Goal: Transaction & Acquisition: Purchase product/service

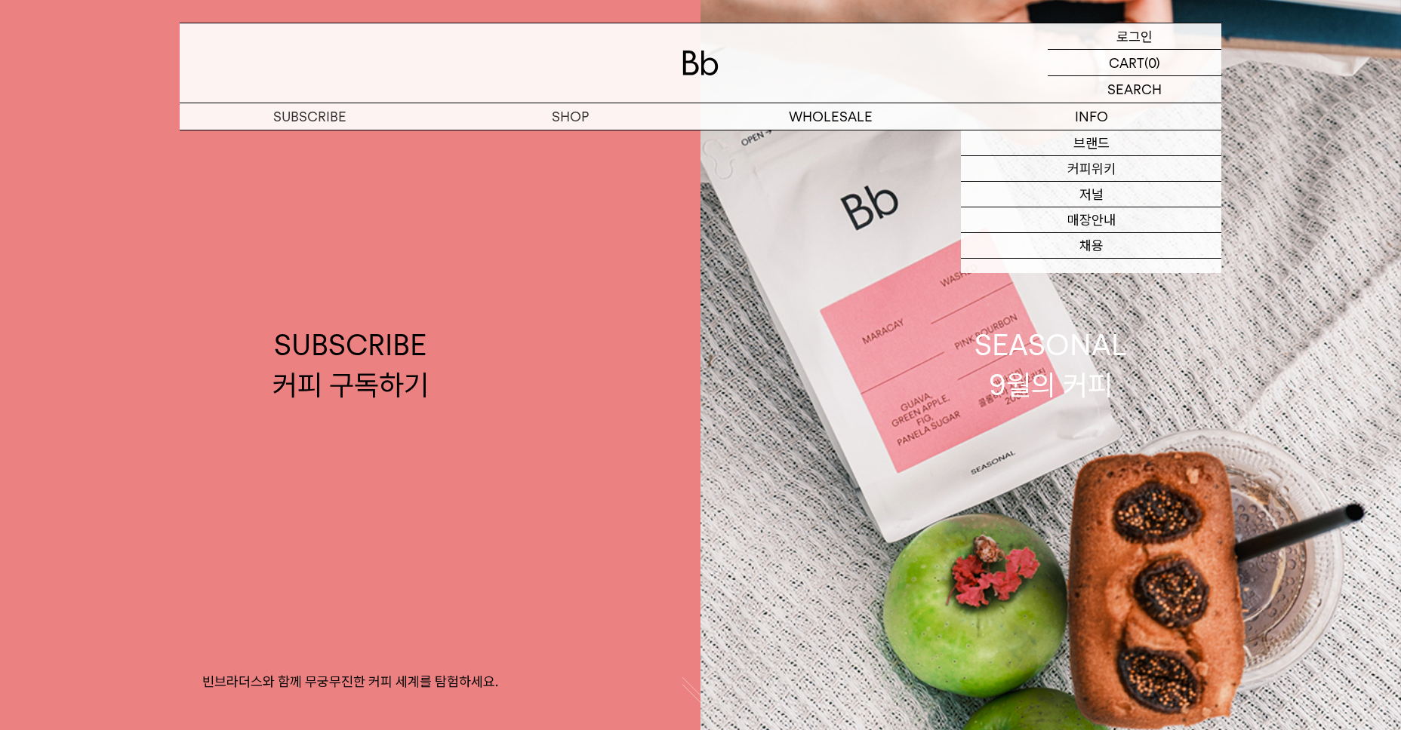
click at [1125, 36] on div "LOGIN 로그인 LOGIN 로그인 CART 장바구니 (0) SEARCH 검색 검색폼 ** 추천상품" at bounding box center [700, 65] width 1401 height 131
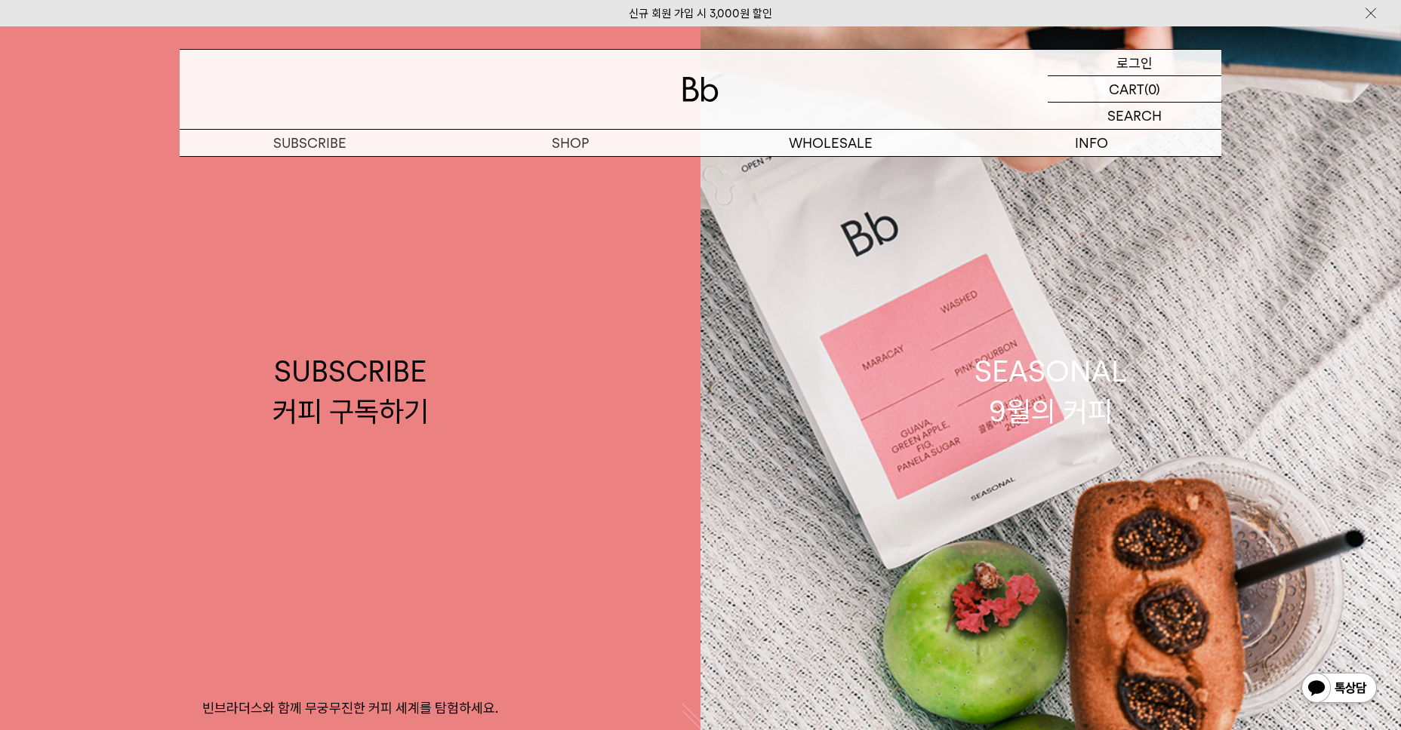
click at [1134, 59] on p "로그인" at bounding box center [1134, 63] width 36 height 26
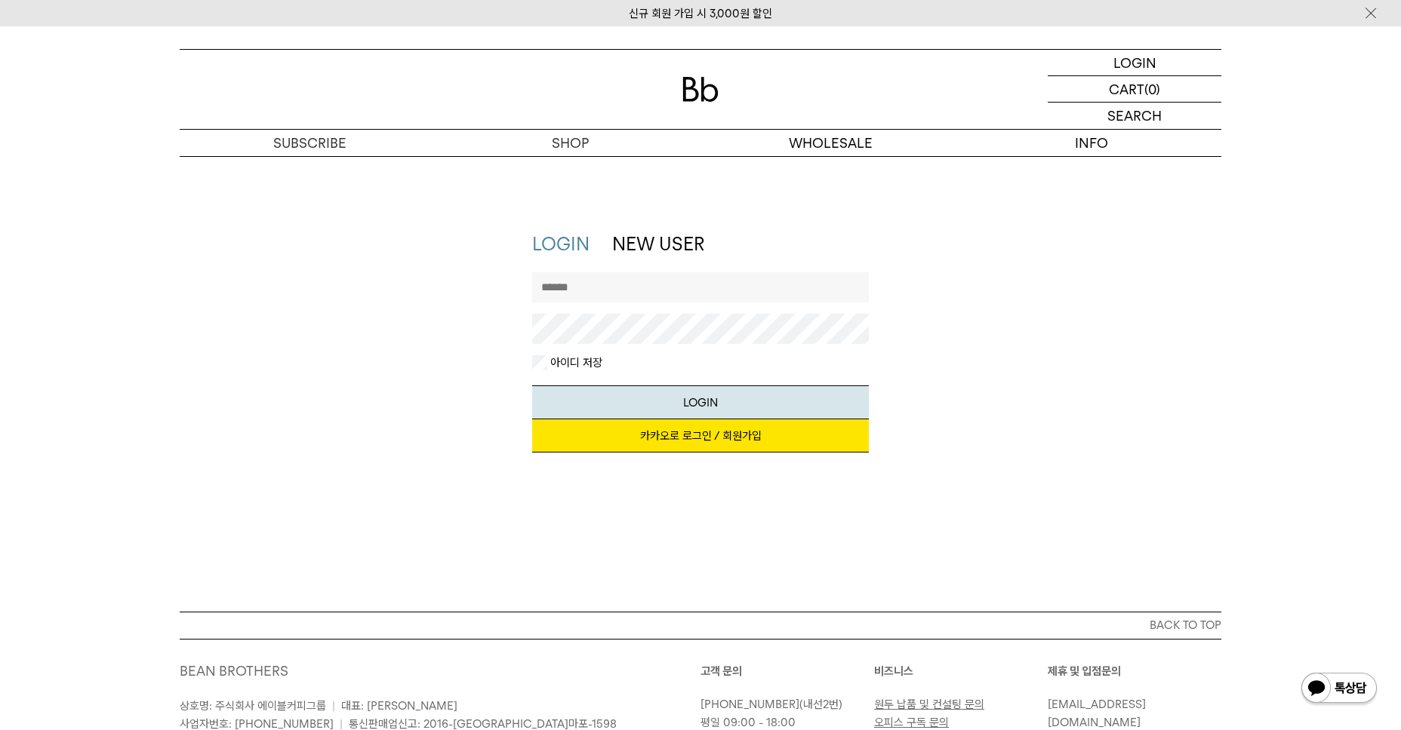
click at [716, 297] on input "text" at bounding box center [700, 287] width 337 height 30
type input "**********"
click at [617, 366] on div "아이디 저장" at bounding box center [700, 362] width 337 height 15
click at [674, 264] on div "**********" at bounding box center [700, 350] width 337 height 236
click at [1149, 461] on div "**********" at bounding box center [700, 350] width 1056 height 236
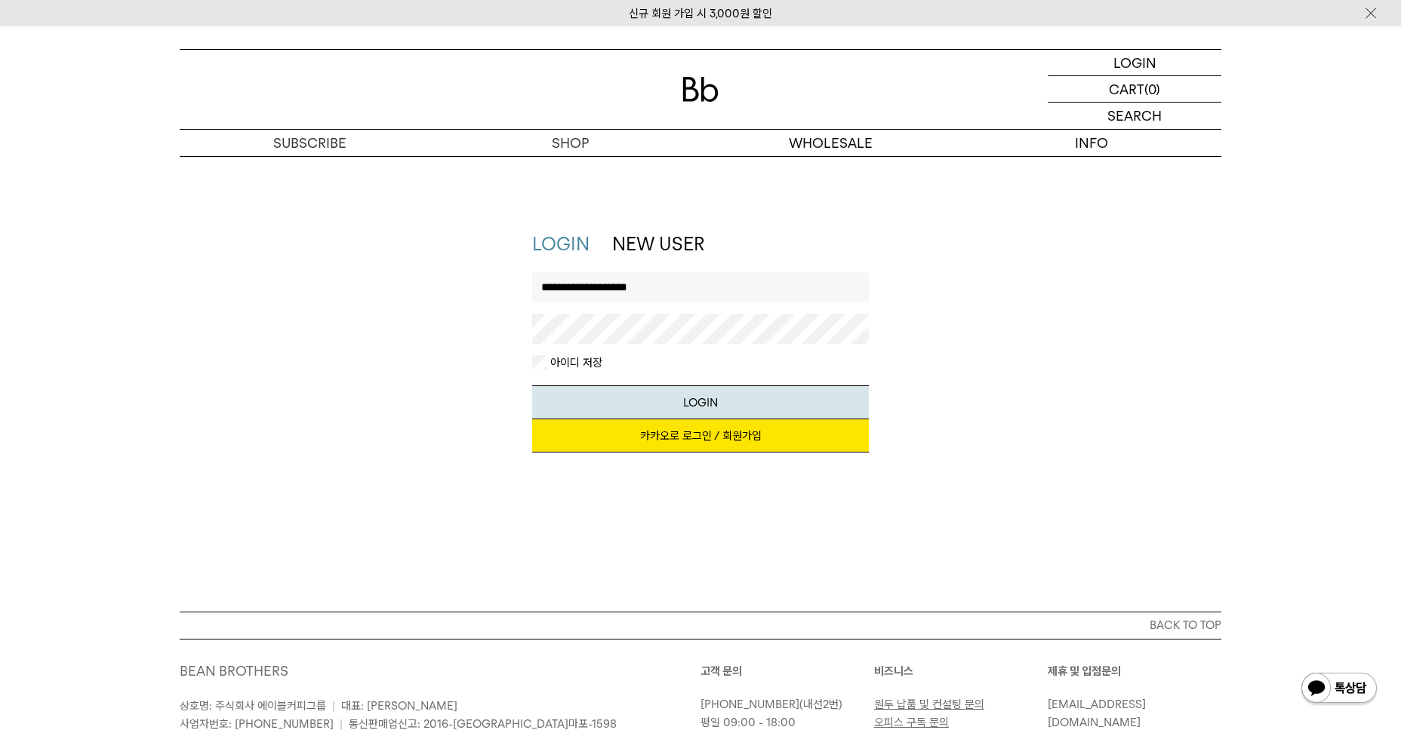
click at [737, 436] on link "카카오로 로그인 / 회원가입" at bounding box center [700, 436] width 337 height 33
click at [1151, 62] on p "로그인" at bounding box center [1134, 63] width 36 height 26
click at [664, 295] on input "text" at bounding box center [700, 287] width 337 height 30
type input "*********"
click at [532, 386] on button "LOGIN" at bounding box center [700, 403] width 337 height 34
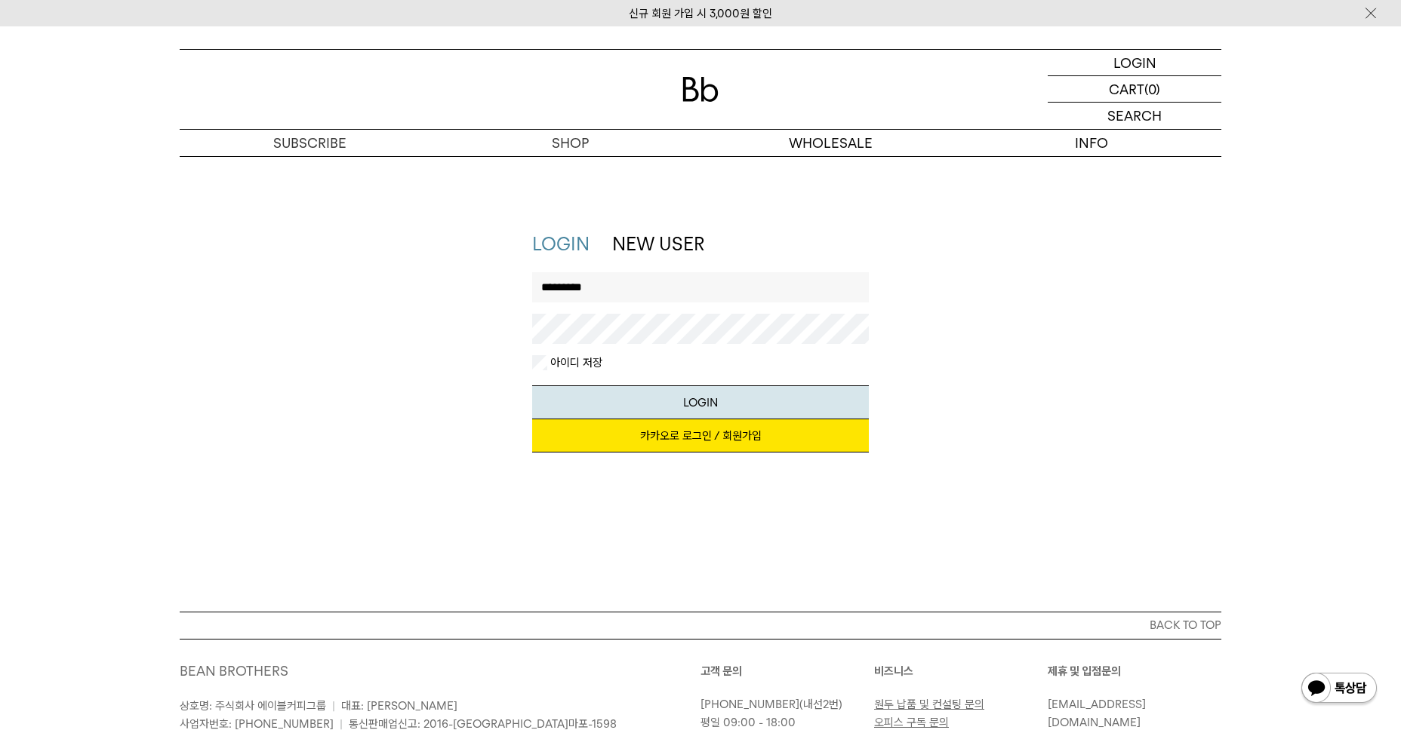
click at [709, 428] on link "카카오로 로그인 / 회원가입" at bounding box center [700, 436] width 337 height 33
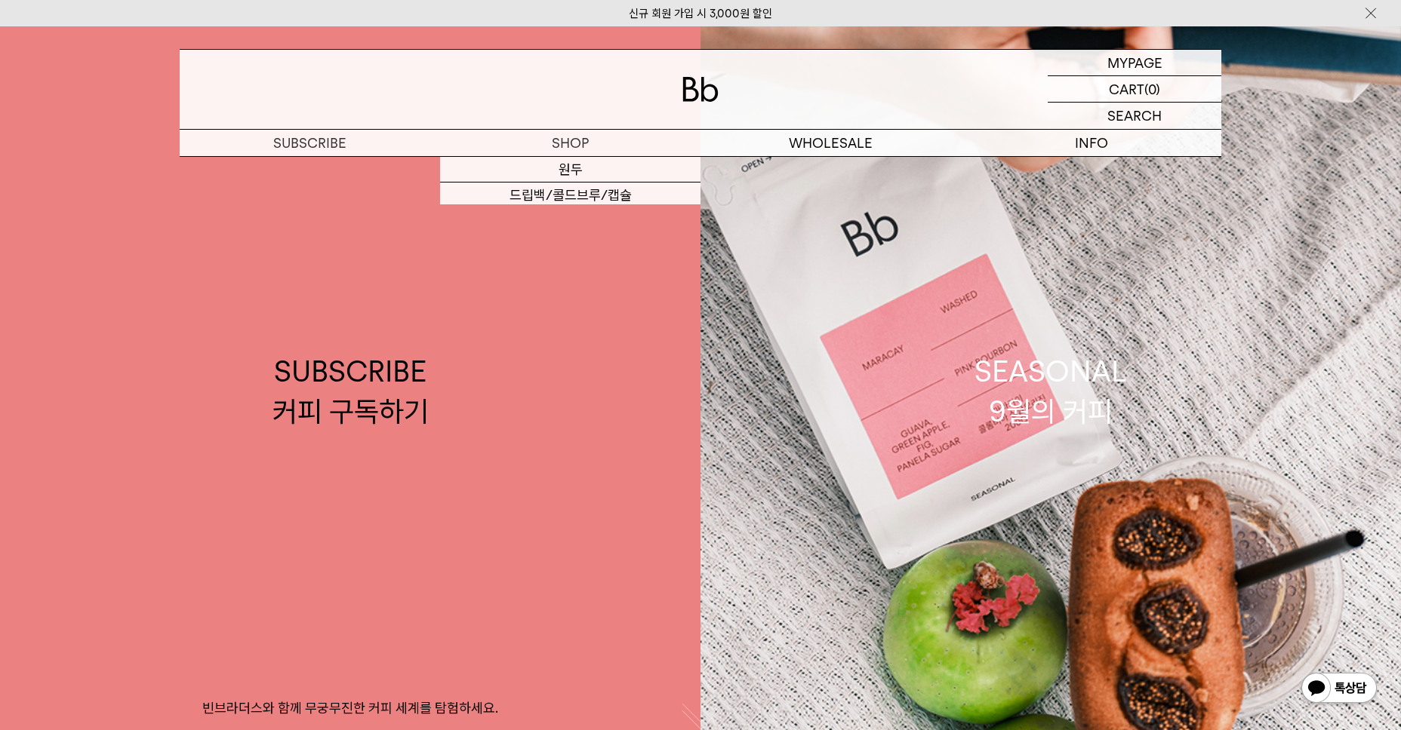
click at [807, 112] on div at bounding box center [700, 89] width 1041 height 79
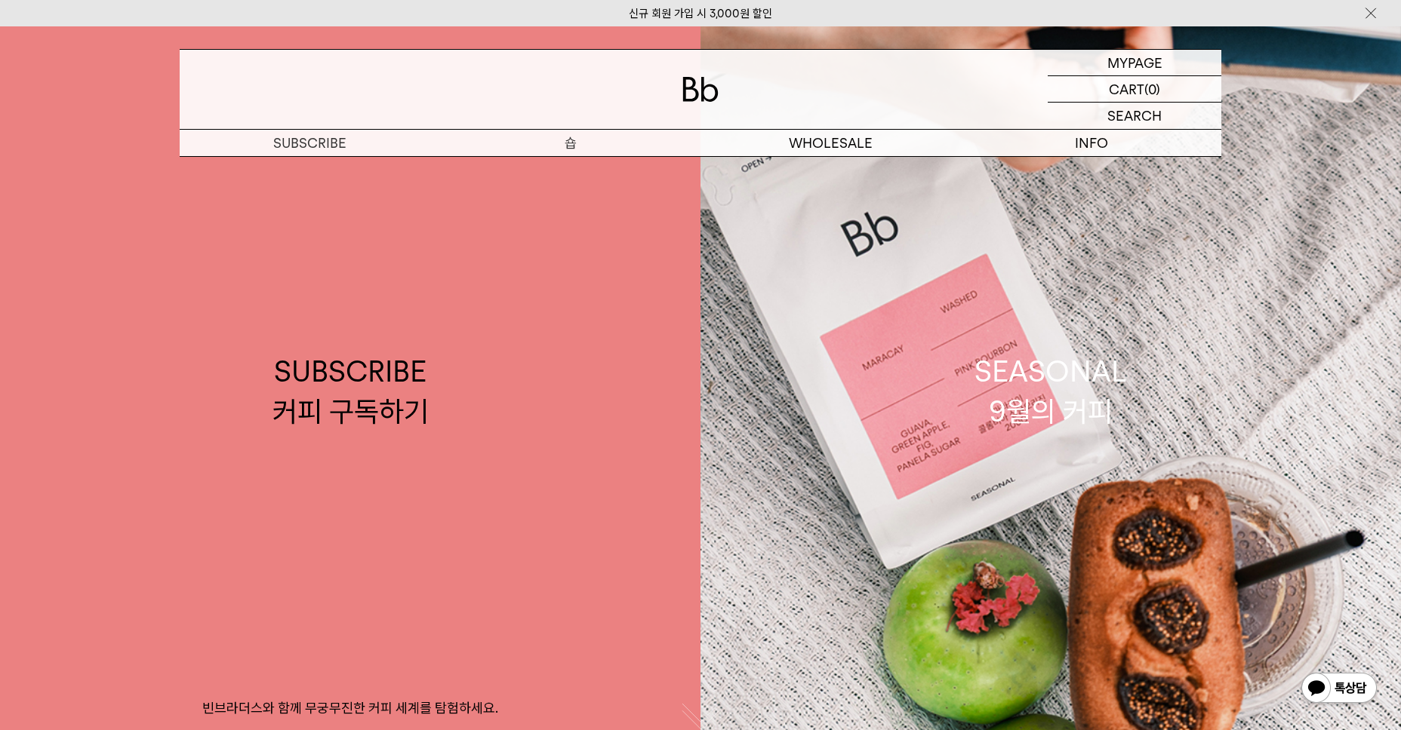
click at [605, 138] on p "숍" at bounding box center [570, 143] width 260 height 26
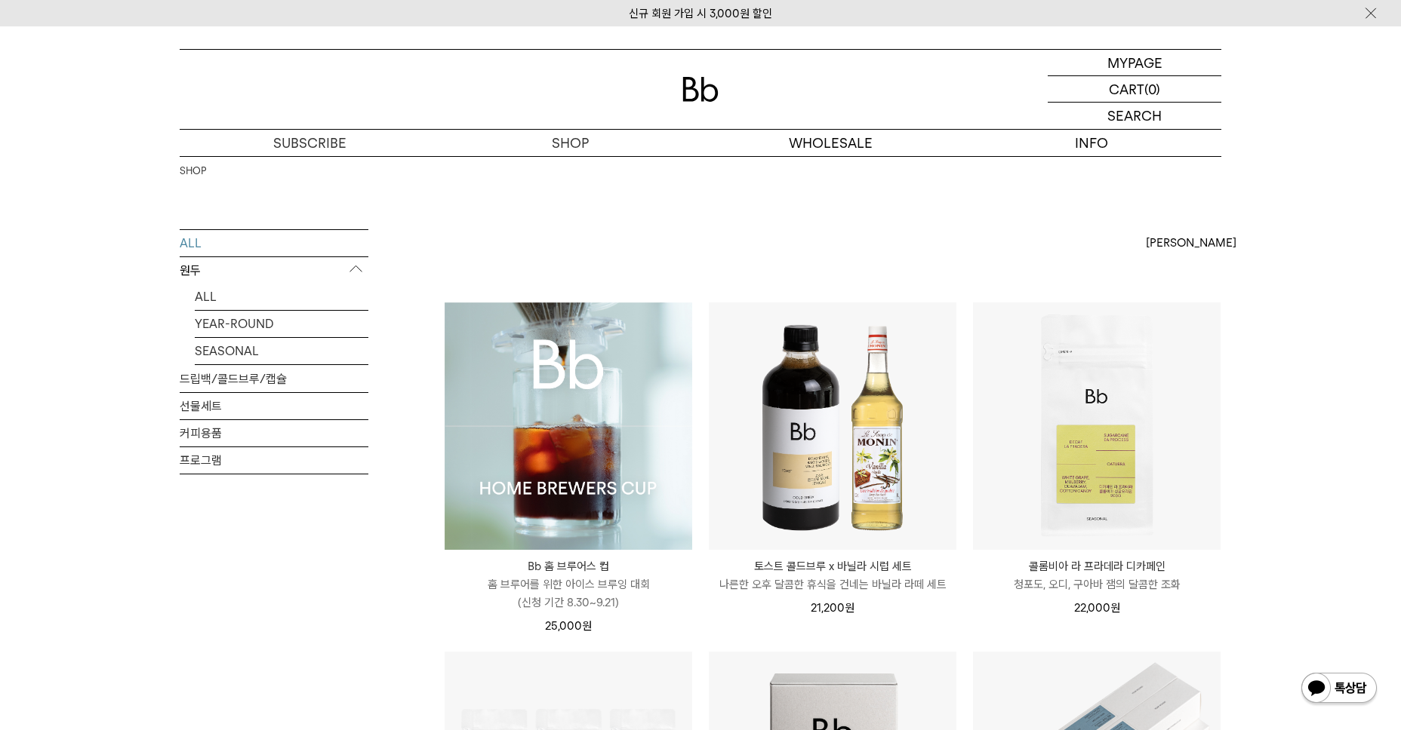
click at [552, 519] on img at bounding box center [568, 427] width 248 height 248
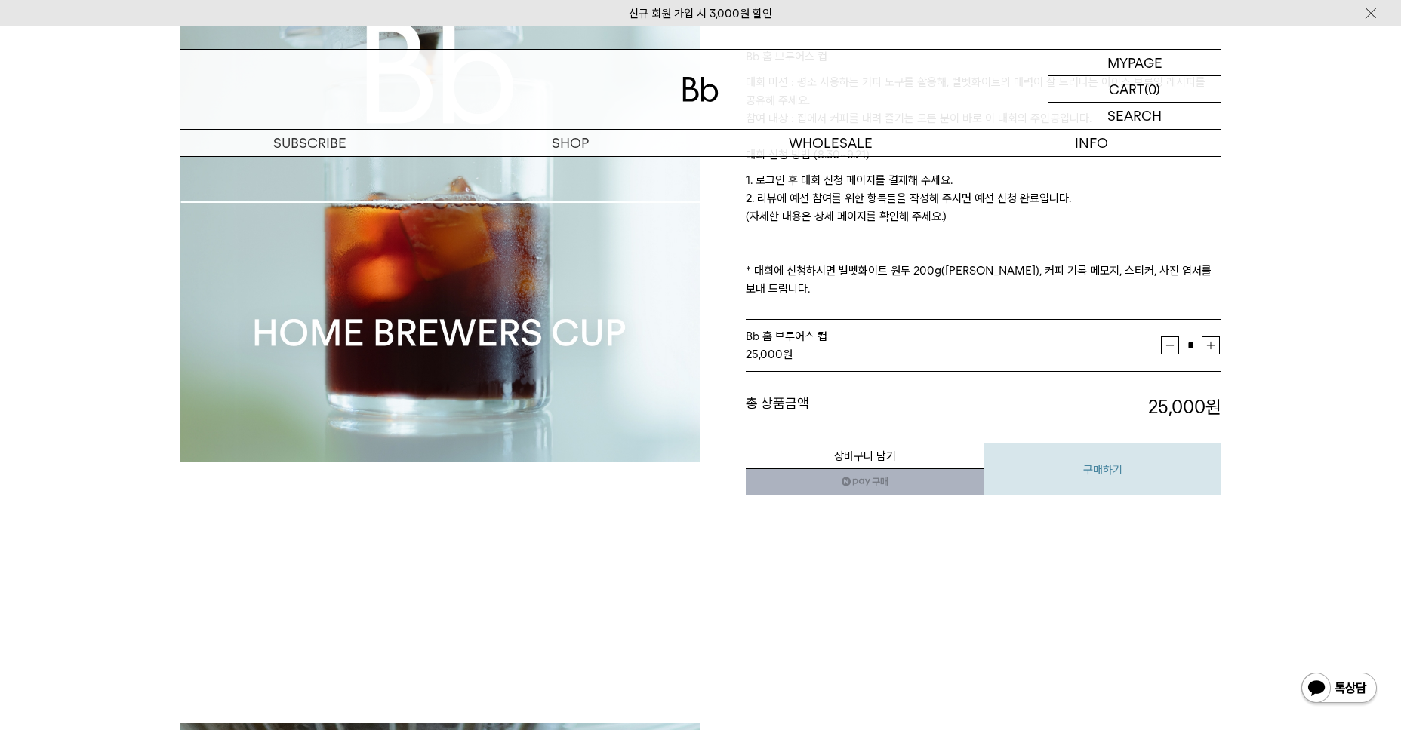
scroll to position [302, 0]
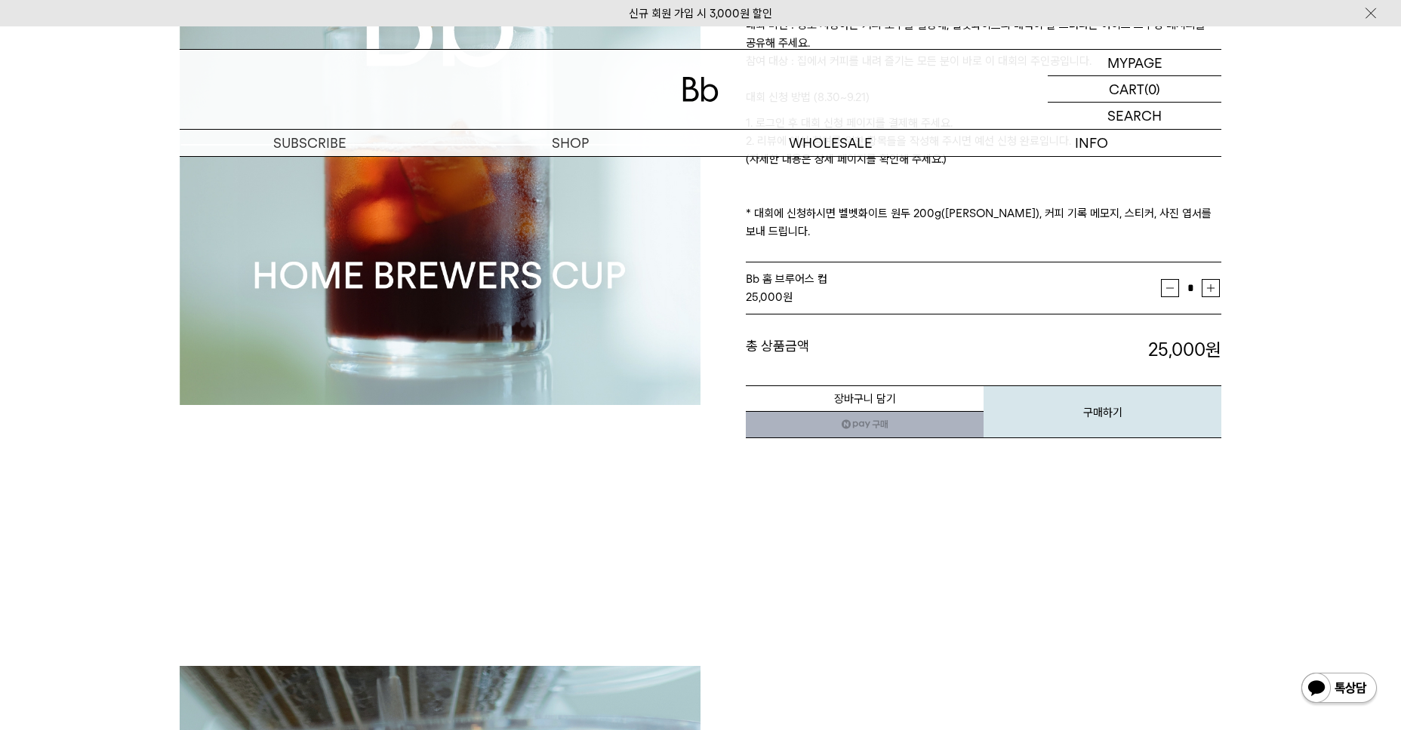
click at [1136, 404] on button "구매하기" at bounding box center [1102, 412] width 238 height 53
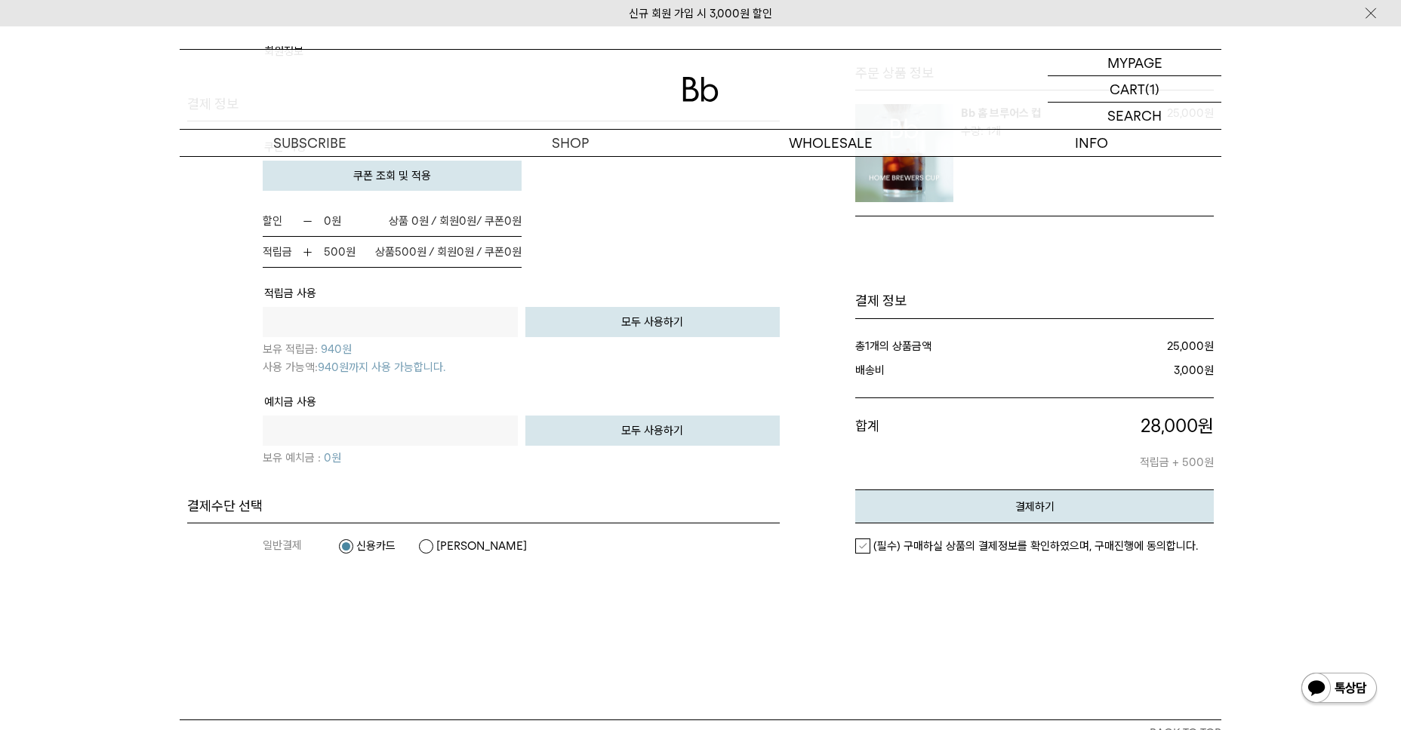
scroll to position [906, 0]
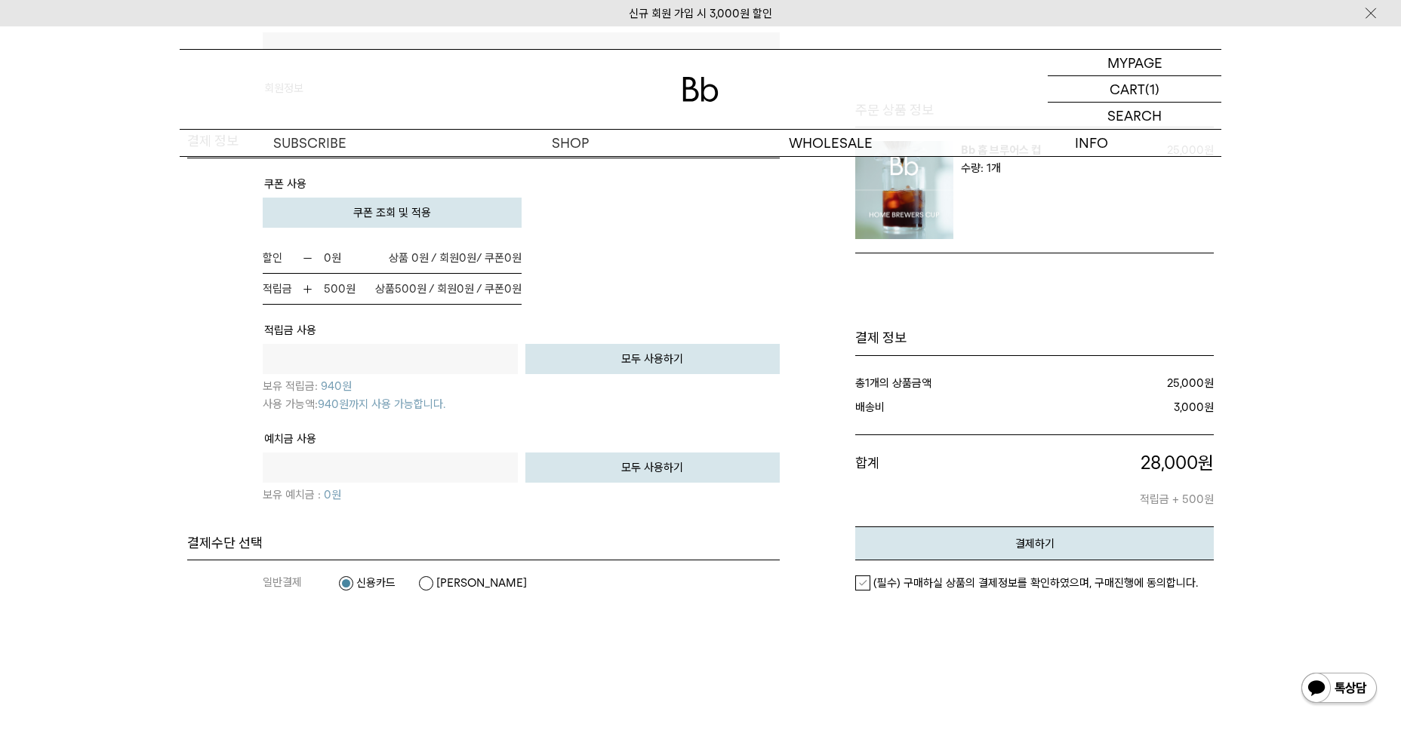
click at [429, 345] on input "text" at bounding box center [390, 359] width 255 height 30
type input "*"
click at [644, 367] on button "모두 사용하기" at bounding box center [652, 359] width 255 height 30
click at [656, 354] on button "모두 사용하기" at bounding box center [652, 359] width 255 height 30
click at [637, 382] on p "보유 적립금: 940 원" at bounding box center [521, 384] width 517 height 21
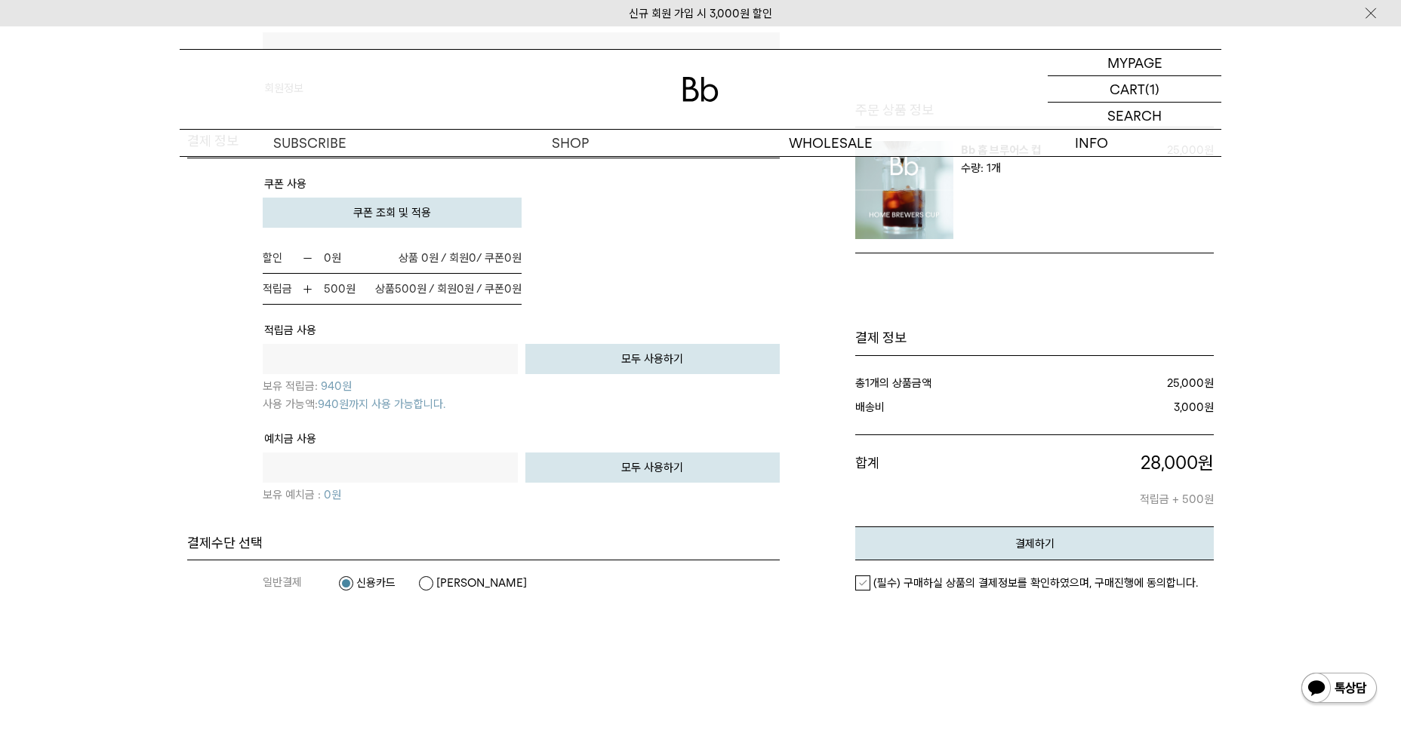
click at [653, 371] on button "모두 사용하기" at bounding box center [652, 359] width 255 height 30
type input "***"
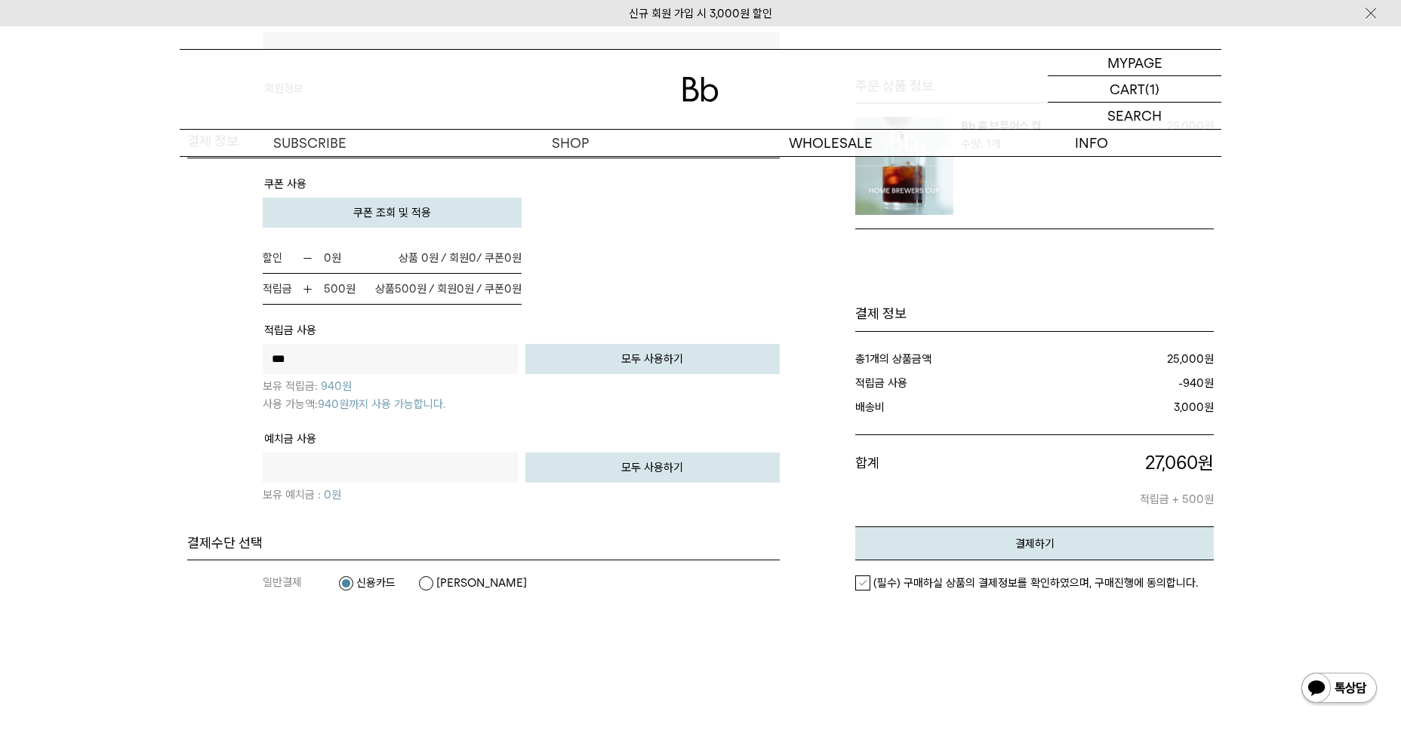
click at [661, 361] on button "모두 사용하기" at bounding box center [652, 359] width 255 height 30
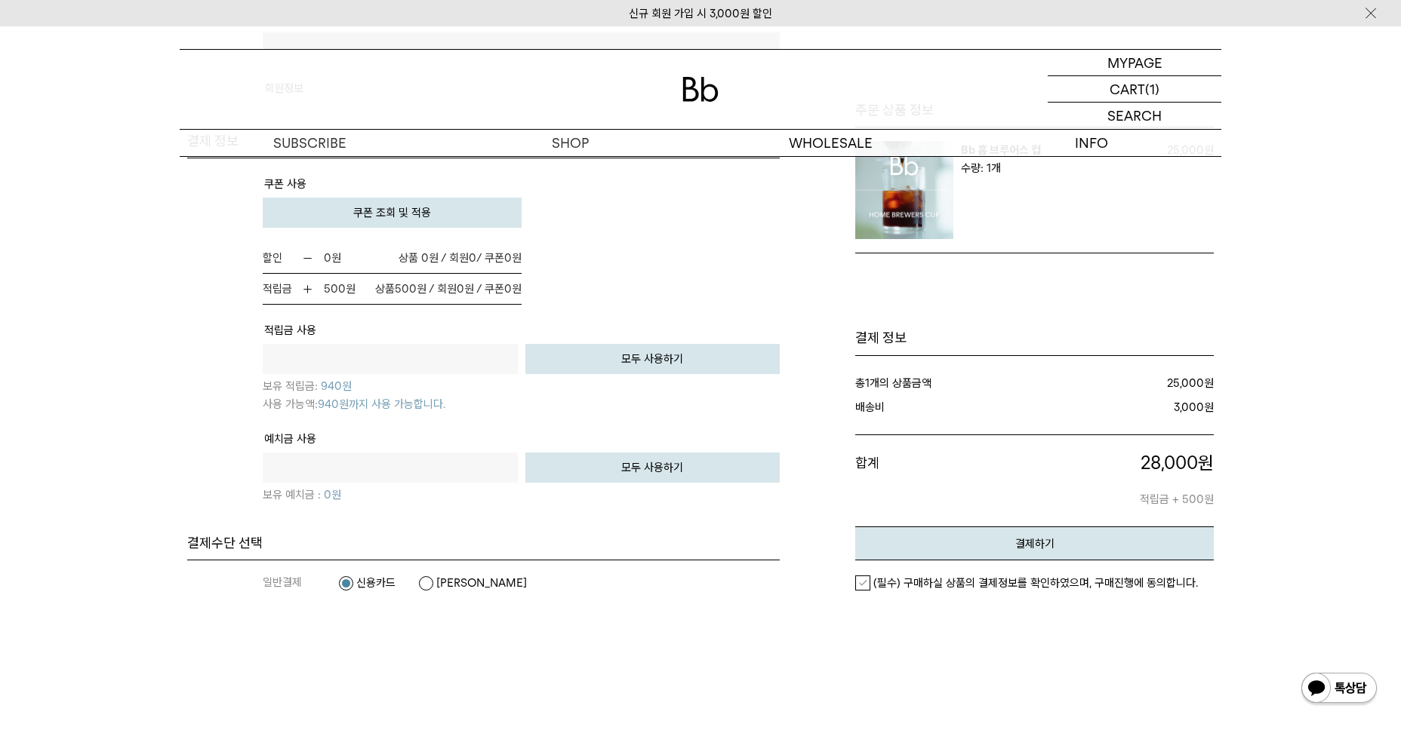
click at [661, 361] on button "모두 사용하기" at bounding box center [652, 359] width 255 height 30
type input "***"
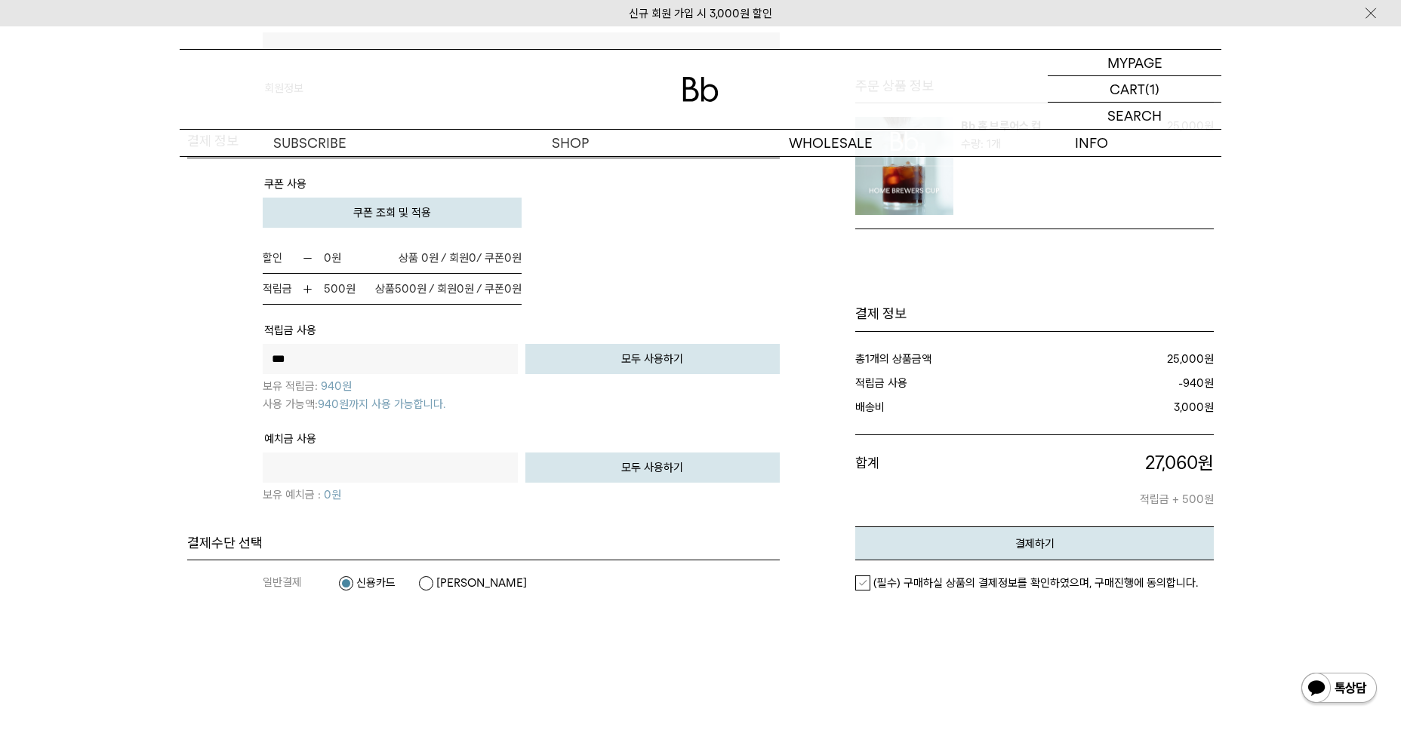
click at [661, 361] on button "모두 사용하기" at bounding box center [652, 359] width 255 height 30
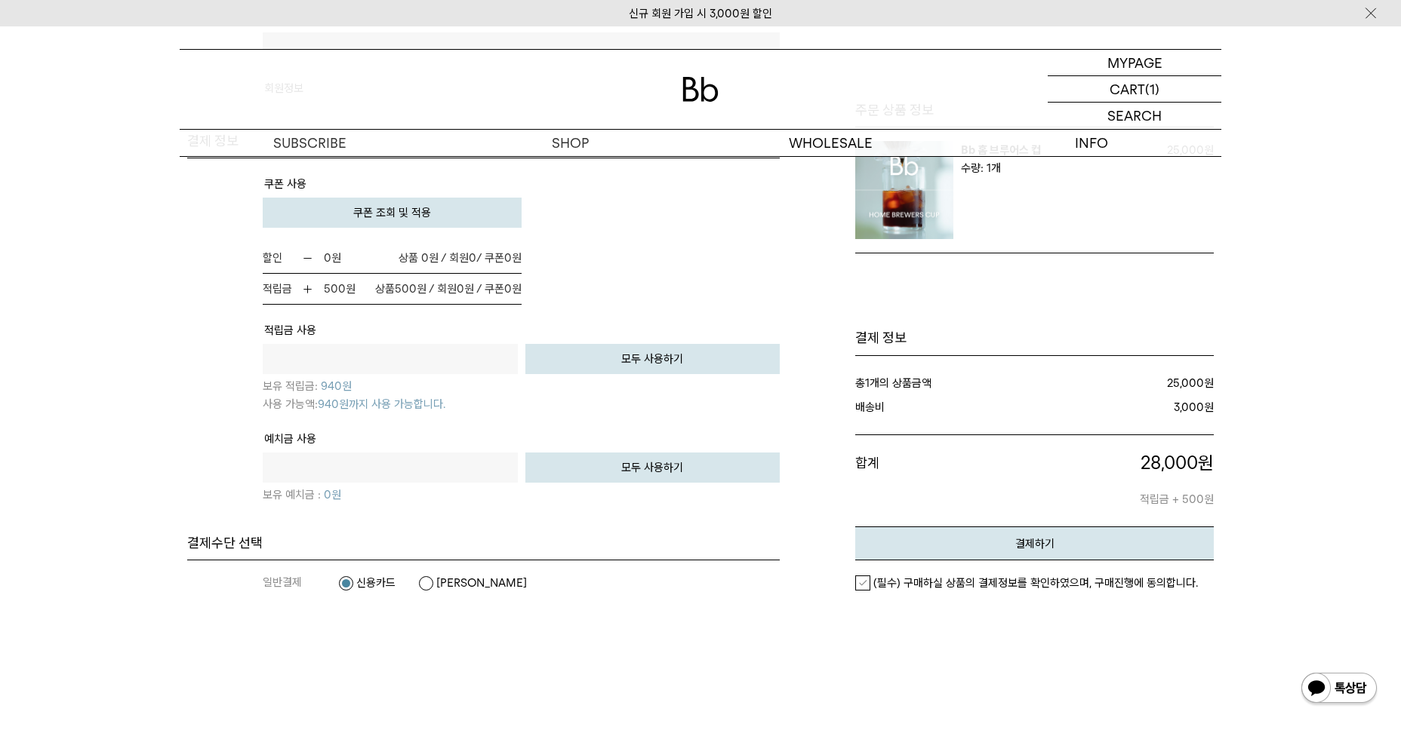
click at [492, 374] on input "text" at bounding box center [390, 359] width 255 height 30
click at [724, 347] on button "모두 사용하기" at bounding box center [652, 359] width 255 height 30
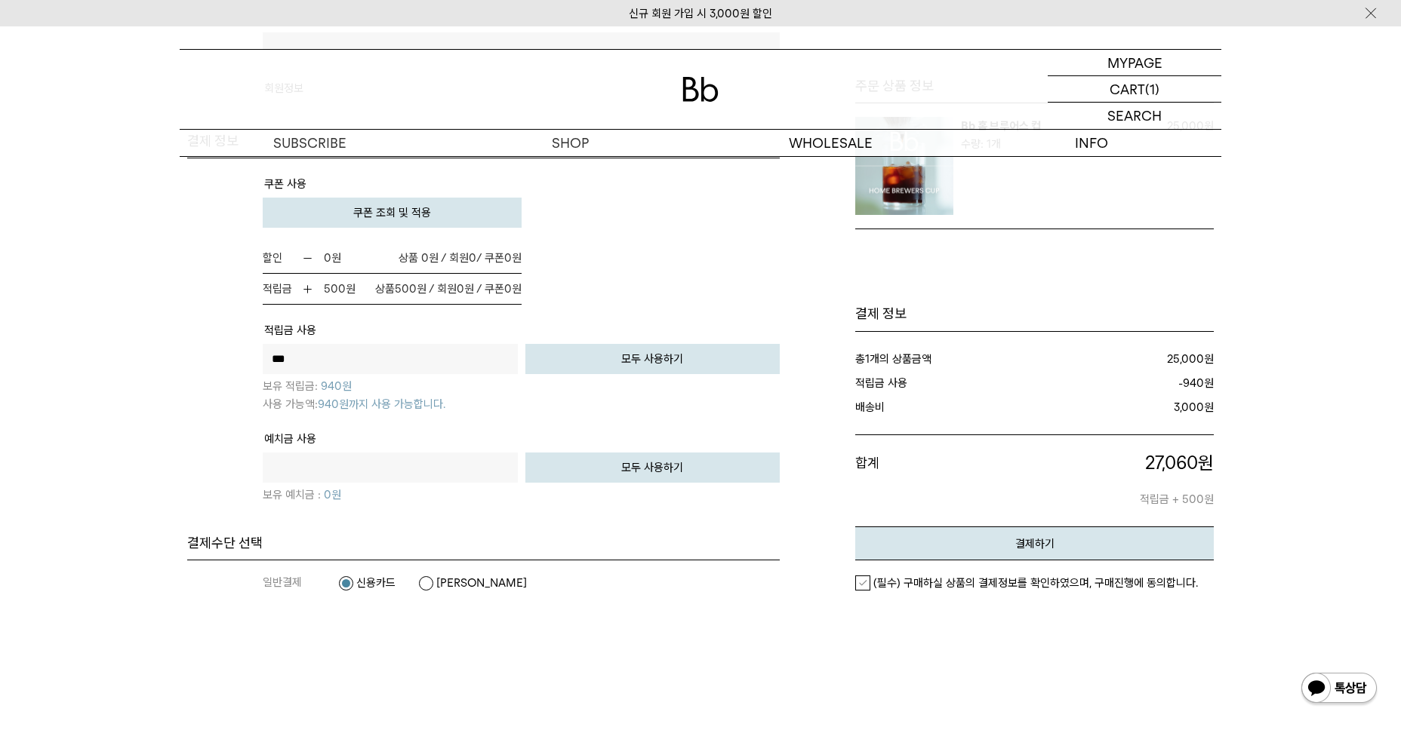
click at [260, 369] on div "*** 원" at bounding box center [390, 359] width 263 height 30
drag, startPoint x: 294, startPoint y: 366, endPoint x: 70, endPoint y: 392, distance: 225.7
click at [70, 392] on div "주문서작성 / 결제 1. 장바구니 2. 주문하기 3. 주문 완료" at bounding box center [700, 4] width 1401 height 1506
type input "*"
click at [69, 392] on div "주문서작성 / 결제 1. 장바구니 2. 주문하기 3. 주문 완료" at bounding box center [700, 4] width 1401 height 1506
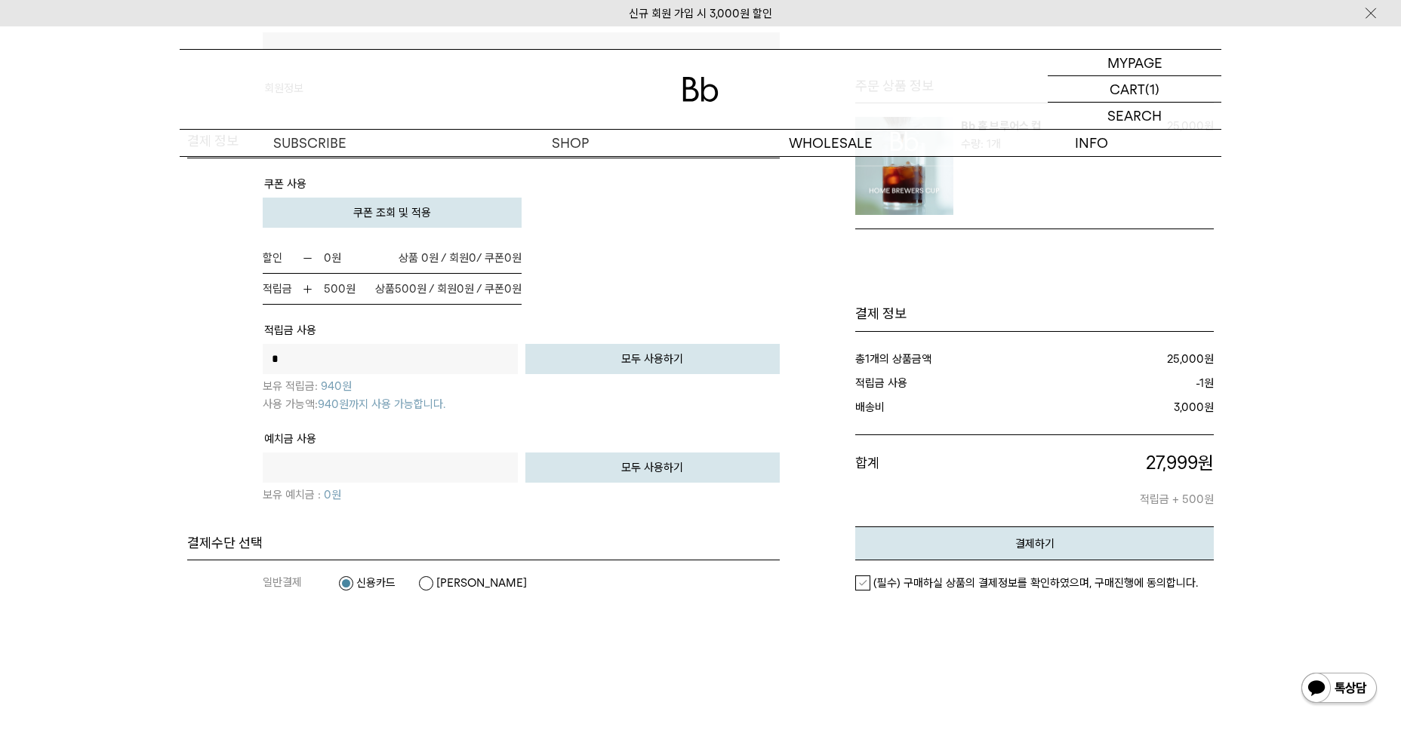
click at [977, 586] on em "(필수) 구매하실 상품의 결제정보를 확인하였으며, 구매진행에 동의합니다." at bounding box center [1035, 584] width 324 height 14
click at [1022, 553] on button "결제하기" at bounding box center [1034, 544] width 358 height 34
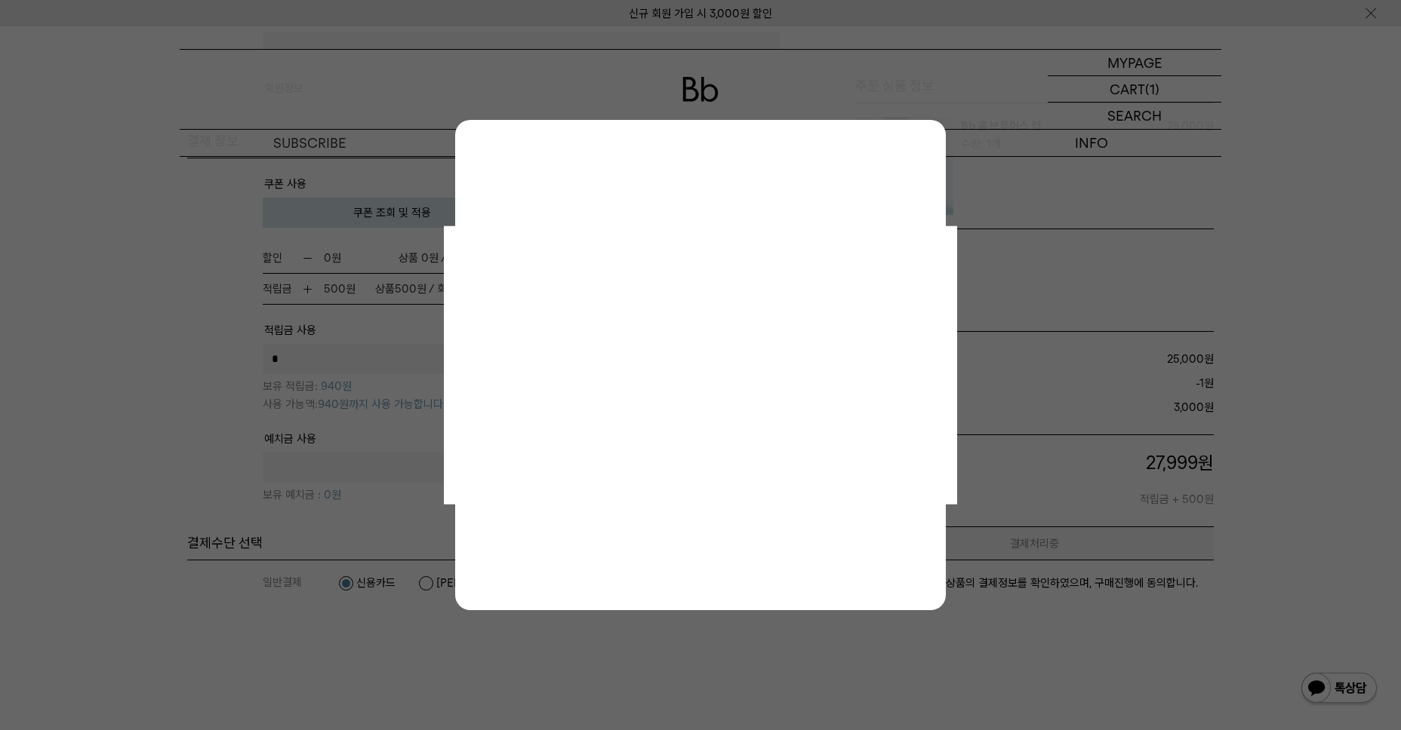
scroll to position [0, 0]
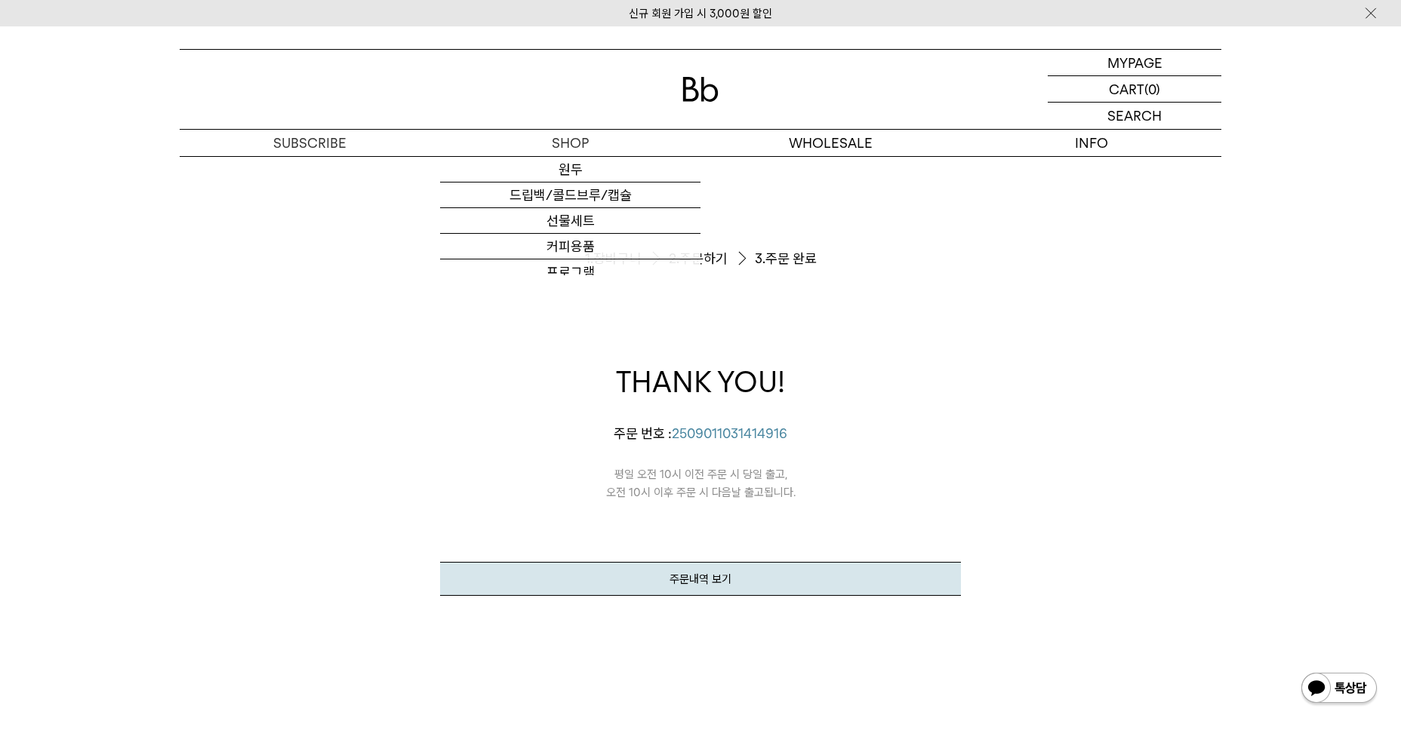
click at [720, 79] on div at bounding box center [700, 89] width 1041 height 79
click at [707, 87] on img at bounding box center [700, 89] width 36 height 25
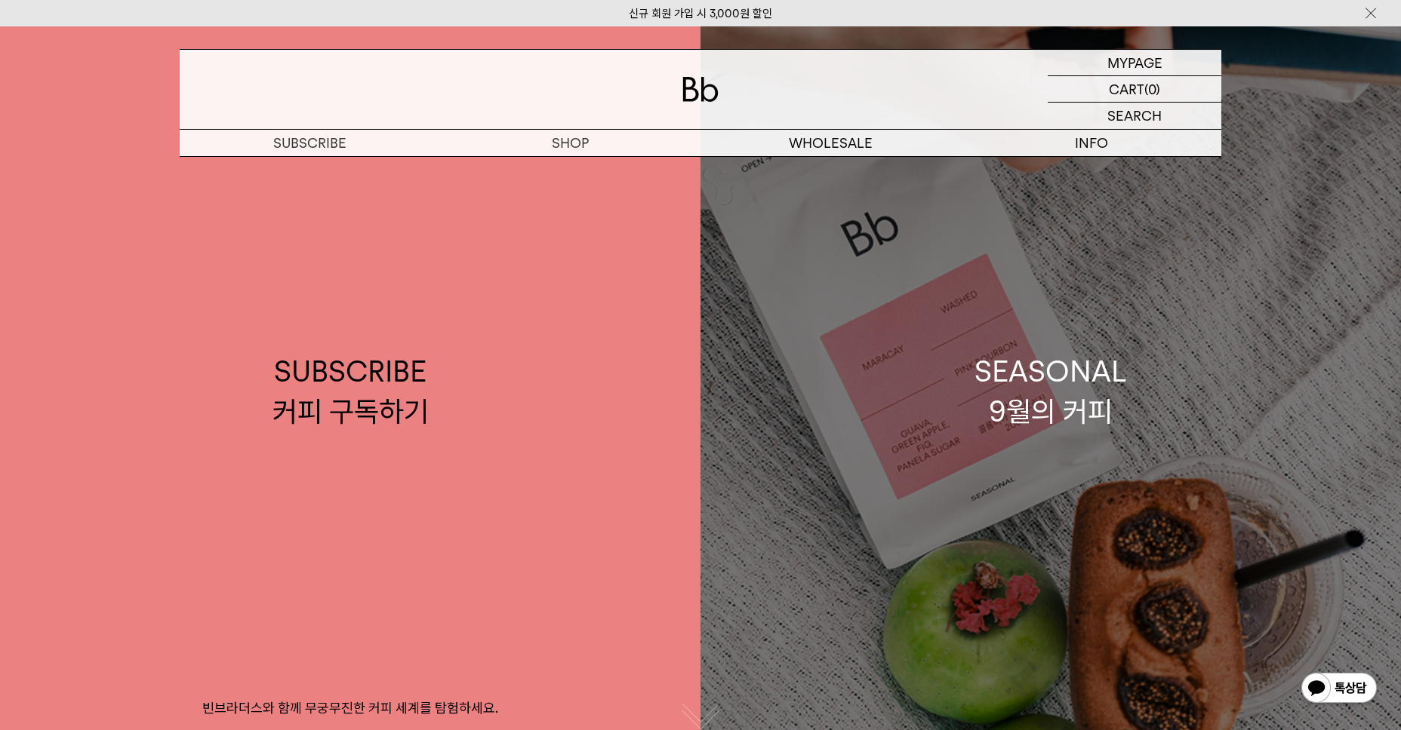
click at [984, 398] on div "SEASONAL 9월의 커피" at bounding box center [1050, 392] width 152 height 80
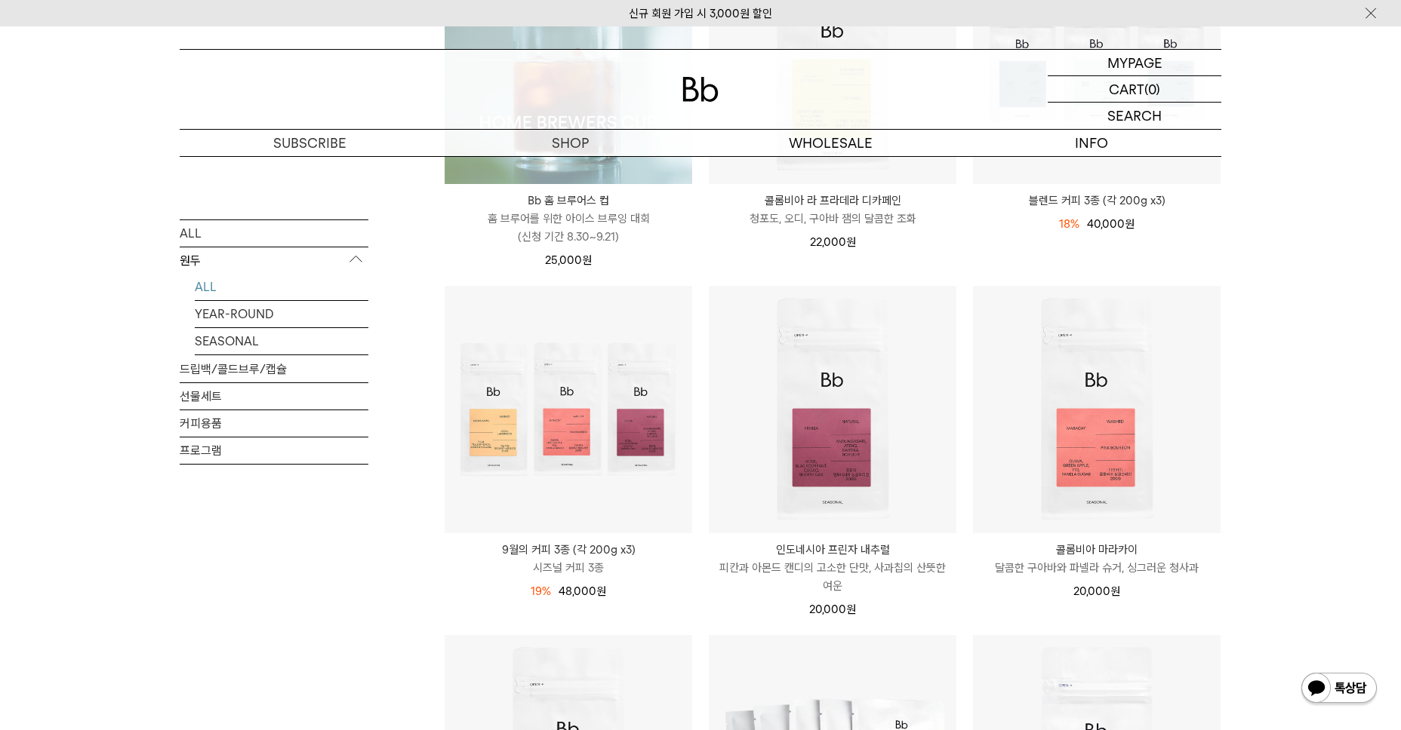
scroll to position [377, 0]
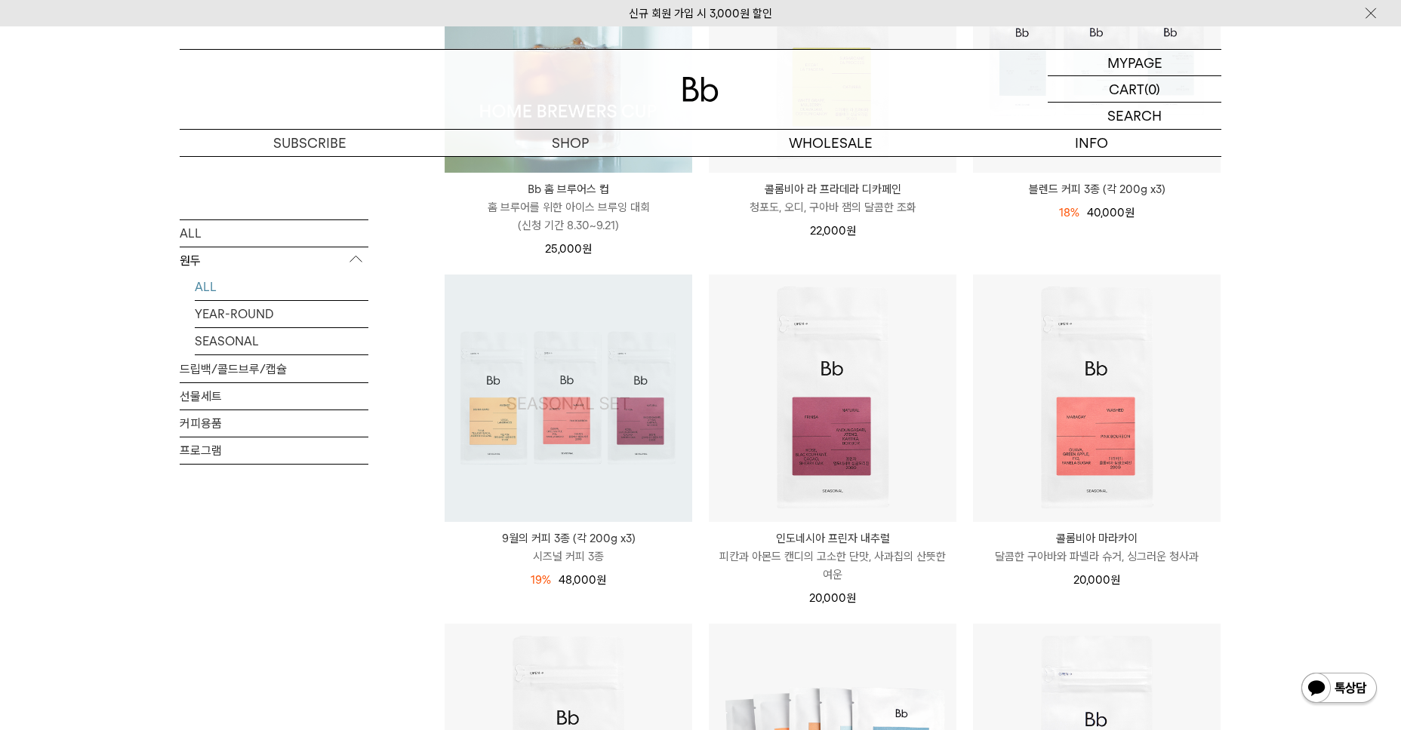
click at [532, 476] on img at bounding box center [568, 399] width 248 height 248
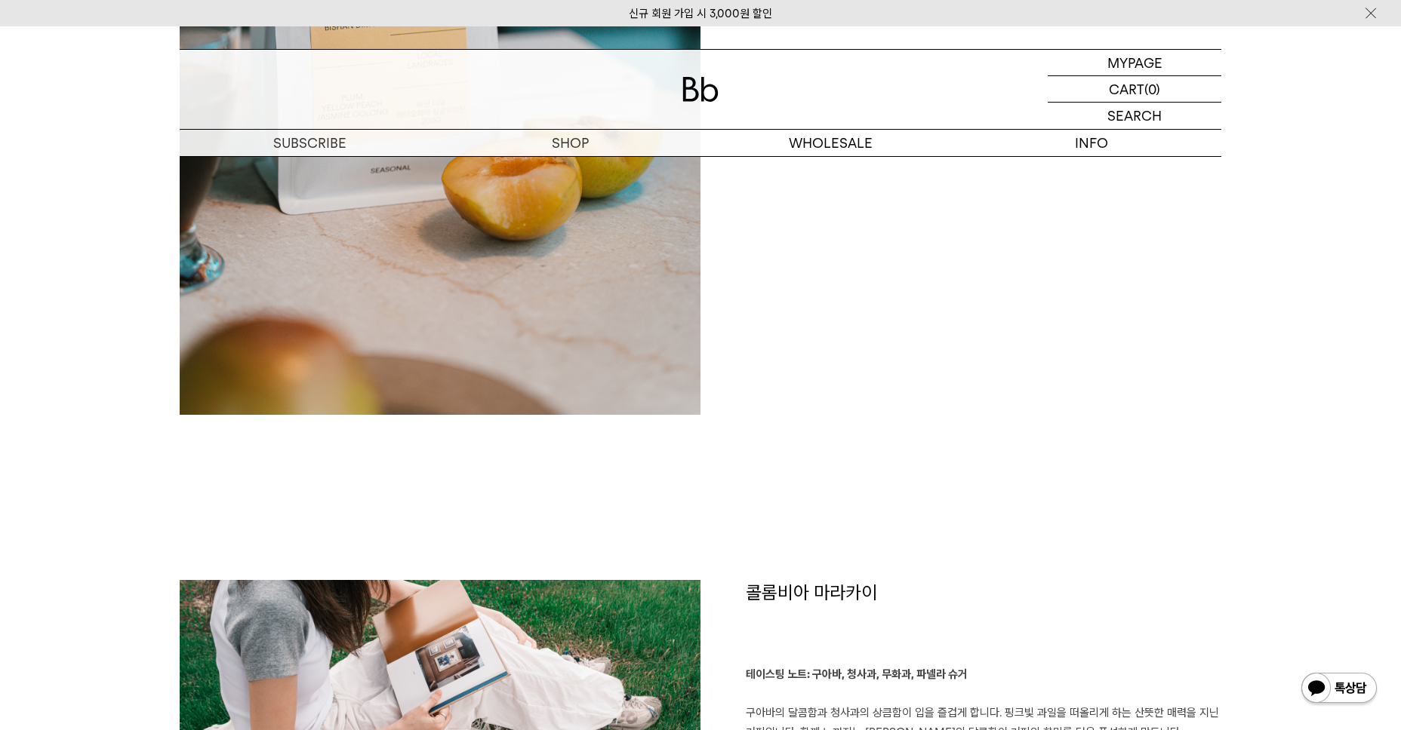
scroll to position [1660, 0]
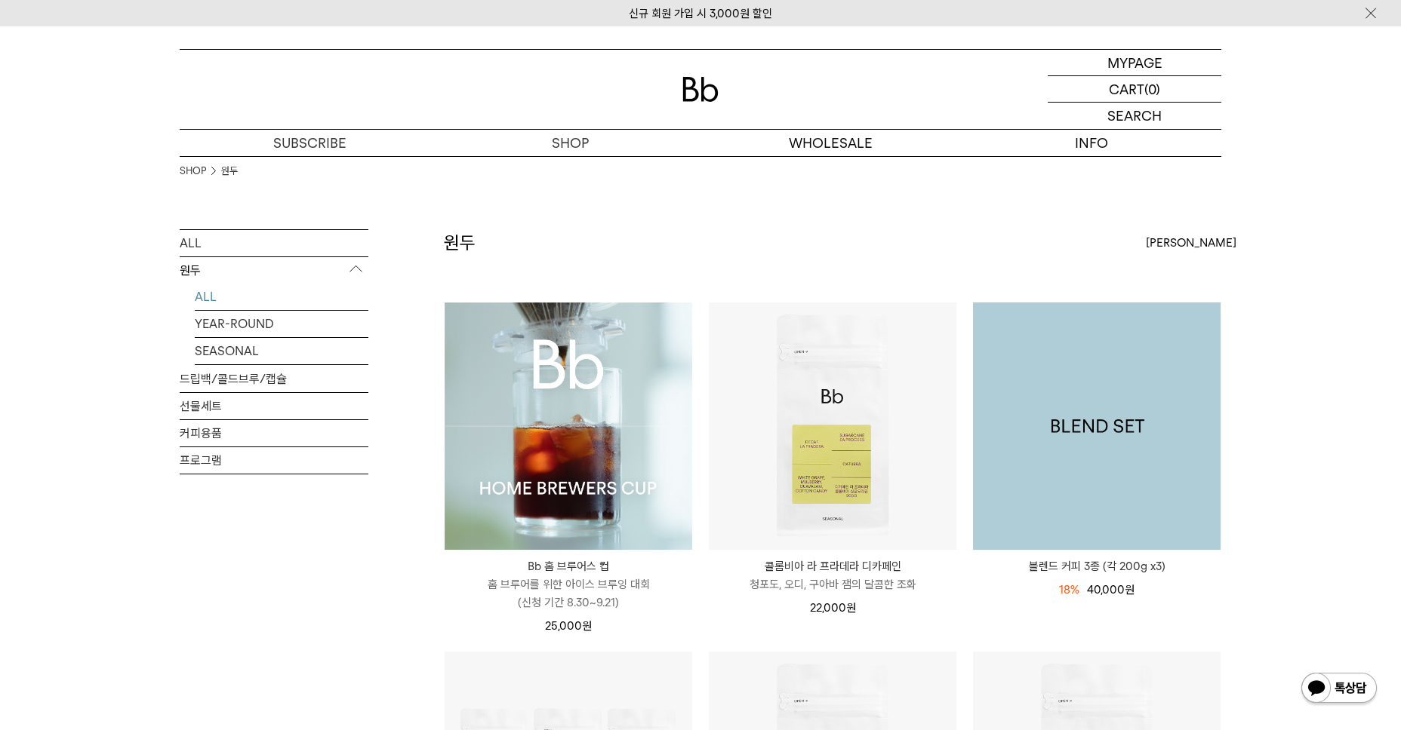
click at [999, 471] on img at bounding box center [1097, 427] width 248 height 248
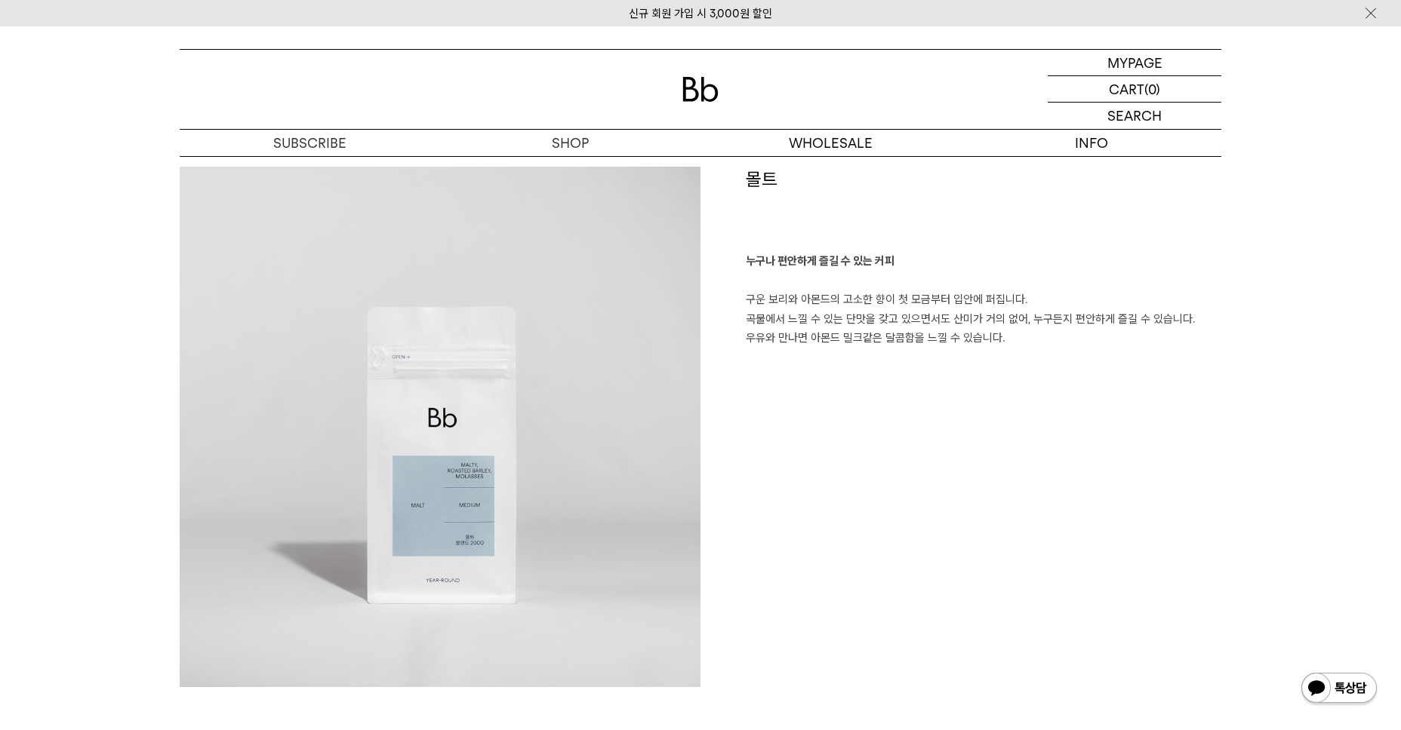
scroll to position [2415, 0]
